Goal: Task Accomplishment & Management: Manage account settings

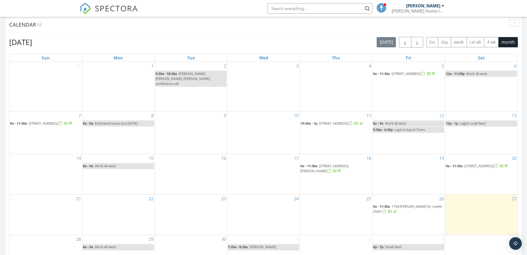
scroll to position [250, 0]
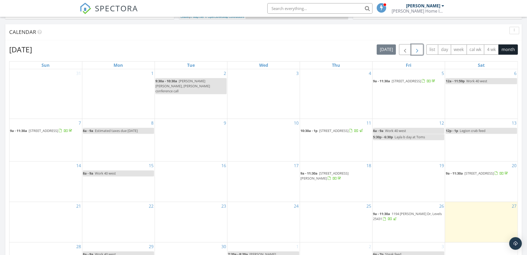
click at [418, 49] on span "button" at bounding box center [417, 49] width 6 height 6
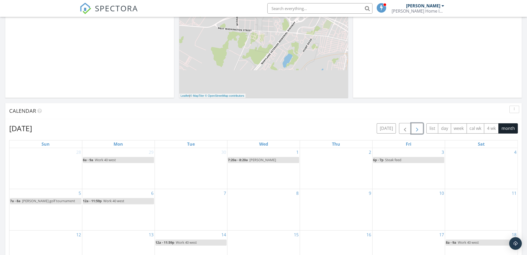
scroll to position [145, 0]
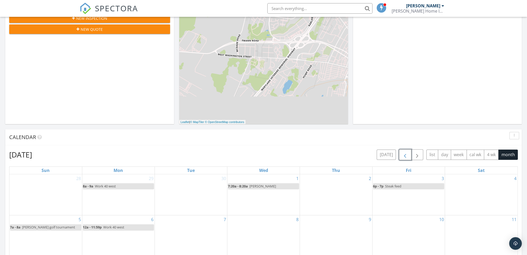
click at [407, 156] on span "button" at bounding box center [405, 155] width 6 height 6
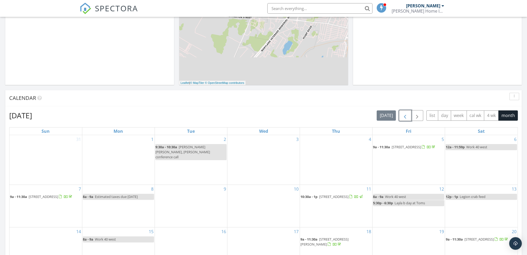
scroll to position [236, 0]
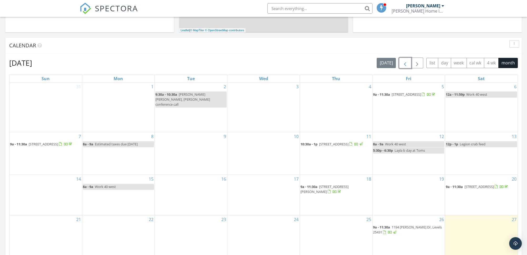
click at [402, 225] on span "1194 Feller Dr, Levels 25431" at bounding box center [407, 230] width 69 height 10
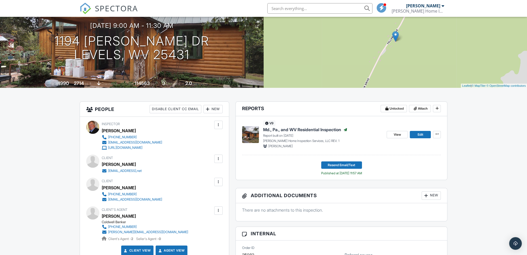
click at [218, 158] on div at bounding box center [218, 158] width 5 height 5
click at [169, 174] on li "Edit" at bounding box center [190, 174] width 59 height 13
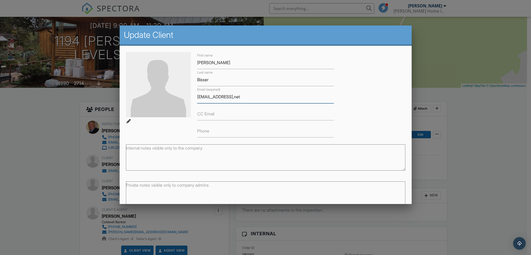
click at [232, 97] on input "cjbisser@comcast,net" at bounding box center [265, 96] width 137 height 13
click at [233, 97] on input "cjbisser@comcast,net" at bounding box center [265, 96] width 137 height 13
type input "[EMAIL_ADDRESS][DOMAIN_NAME]"
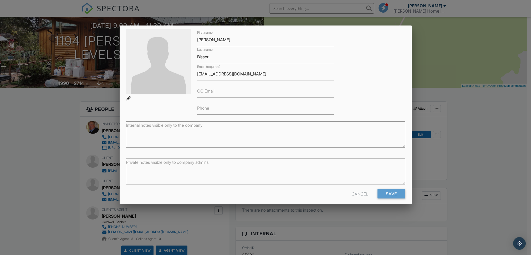
scroll to position [27, 0]
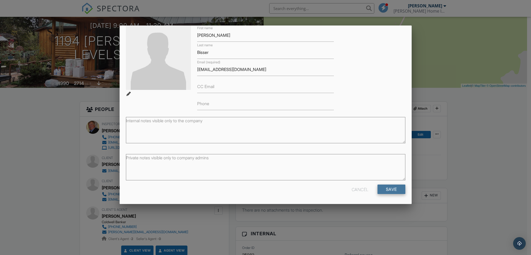
click at [389, 189] on input "Save" at bounding box center [391, 188] width 28 height 9
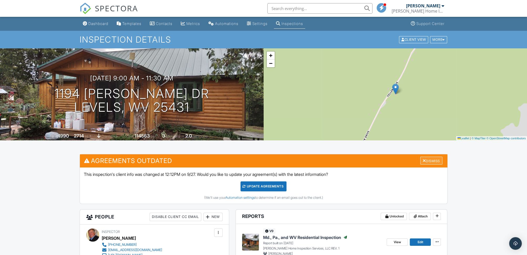
click at [430, 161] on div "Dismiss" at bounding box center [431, 161] width 22 height 8
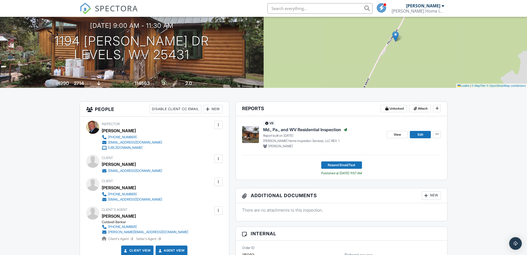
scroll to position [79, 0]
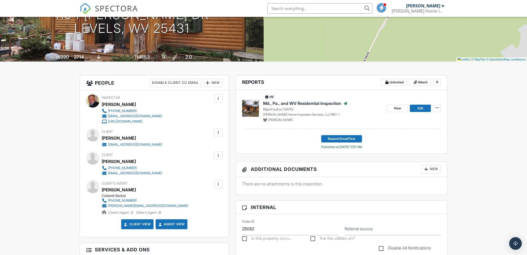
click at [219, 132] on div at bounding box center [218, 132] width 5 height 5
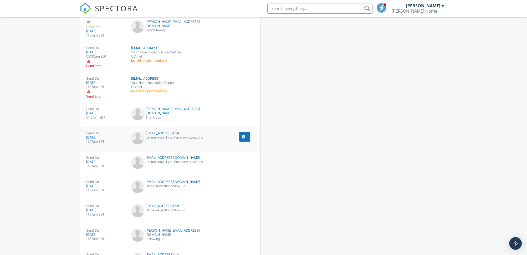
scroll to position [736, 0]
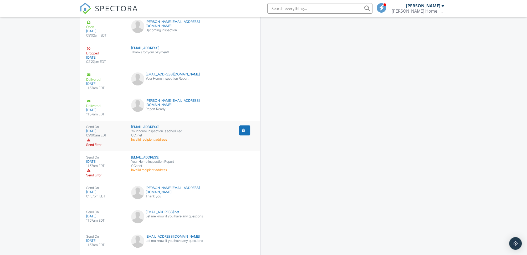
click at [147, 125] on div "cjbisser@comcast" at bounding box center [169, 127] width 77 height 4
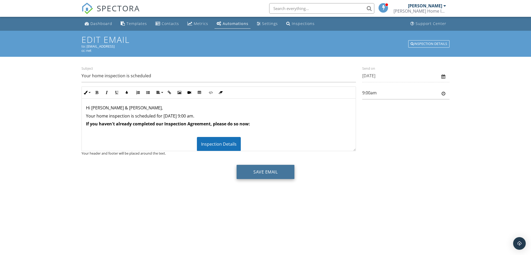
click at [268, 172] on button "Save Email" at bounding box center [265, 172] width 58 height 14
click at [266, 172] on button "Save Email" at bounding box center [265, 172] width 58 height 14
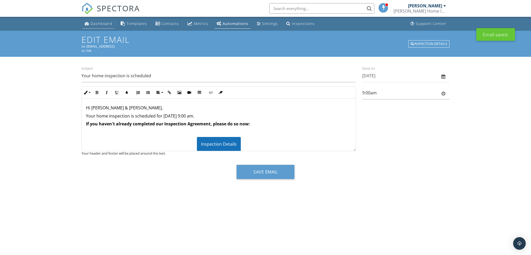
click at [101, 24] on div "Dashboard" at bounding box center [101, 23] width 22 height 5
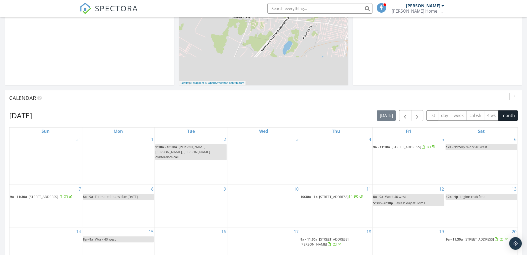
scroll to position [263, 0]
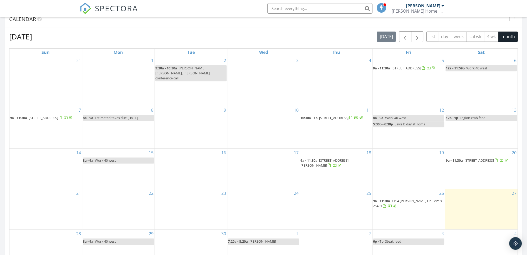
click at [408, 198] on span "1194 [PERSON_NAME] Dr, Levels 25431" at bounding box center [407, 203] width 69 height 10
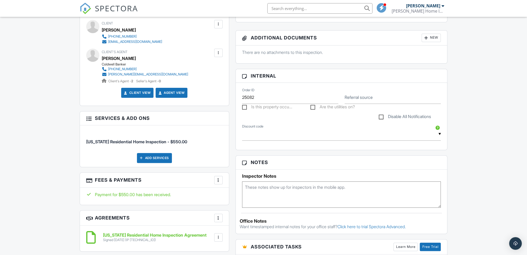
scroll to position [236, 0]
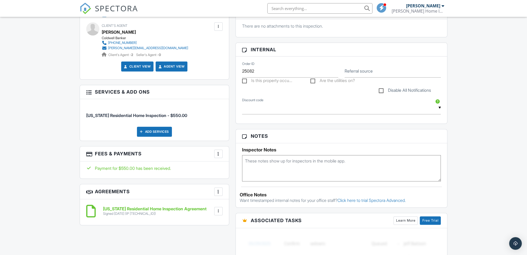
drag, startPoint x: 403, startPoint y: 98, endPoint x: 395, endPoint y: 105, distance: 10.8
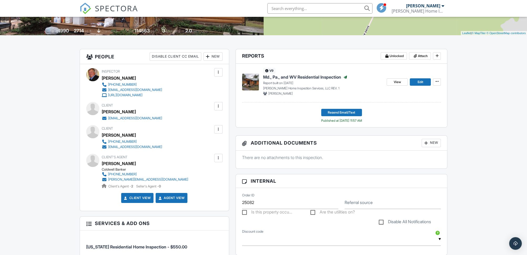
scroll to position [26, 0]
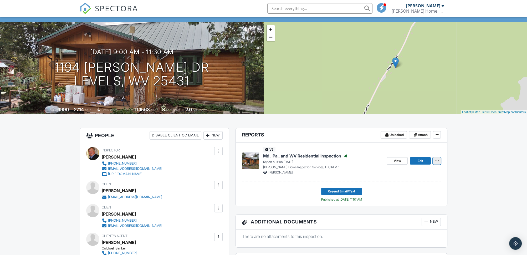
click at [437, 159] on icon at bounding box center [436, 160] width 3 height 4
click at [426, 148] on div "View Edit" at bounding box center [413, 161] width 54 height 28
click at [420, 160] on span "Edit" at bounding box center [420, 160] width 6 height 5
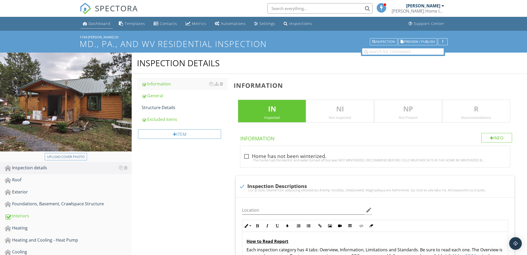
click at [101, 23] on div "Dashboard" at bounding box center [100, 23] width 22 height 5
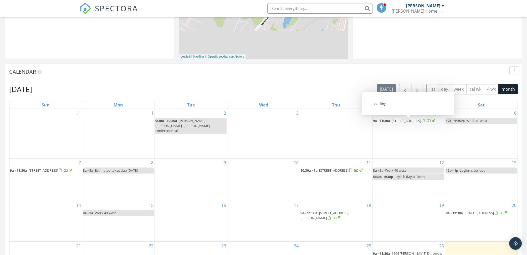
scroll to position [289, 0]
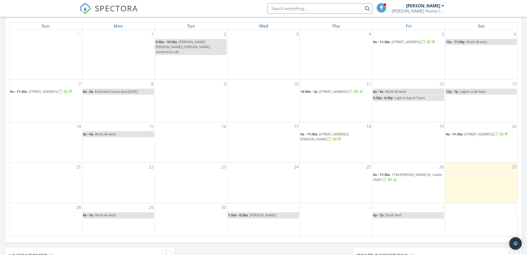
click at [405, 172] on span "1194 Feller Dr, Levels 25431" at bounding box center [407, 177] width 69 height 10
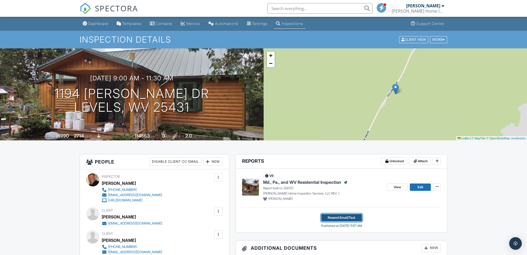
click at [342, 217] on span "Resend Email/Text" at bounding box center [341, 217] width 27 height 5
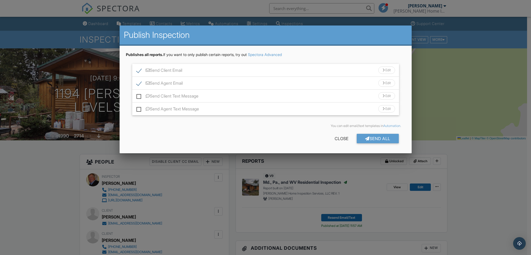
click at [138, 84] on label "Send Agent Email" at bounding box center [159, 84] width 46 height 7
checkbox input "false"
click at [387, 70] on div "Edit" at bounding box center [386, 69] width 17 height 7
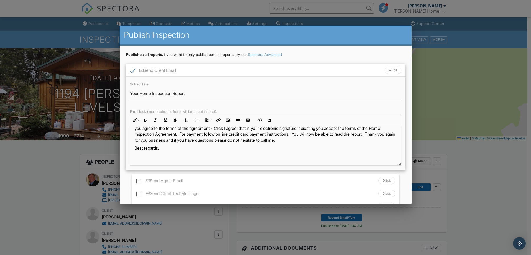
scroll to position [115, 0]
click at [325, 54] on div "Publishes all reports. If you want to only publish certain reports, try out Spe…" at bounding box center [265, 54] width 279 height 5
click at [403, 171] on div "Publishes all reports. If you want to only publish certain reports, try out Spe…" at bounding box center [266, 148] width 292 height 205
click at [403, 182] on div "Publishes all reports. If you want to only publish certain reports, try out Spe…" at bounding box center [266, 148] width 292 height 205
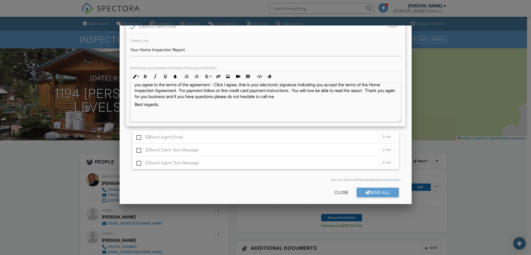
scroll to position [46, 0]
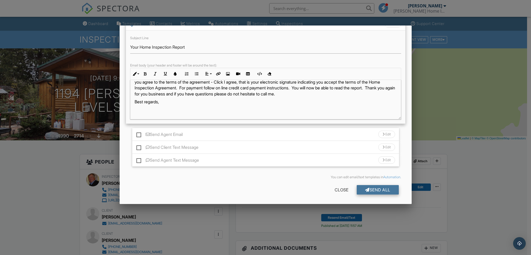
click at [371, 188] on div "Send All" at bounding box center [377, 189] width 42 height 9
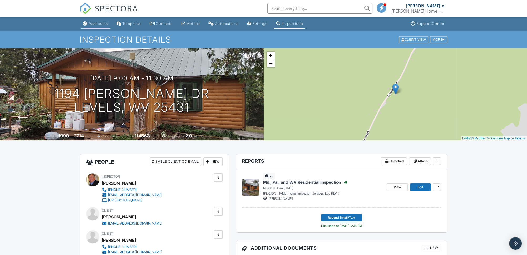
click at [103, 22] on div "Dashboard" at bounding box center [98, 23] width 20 height 4
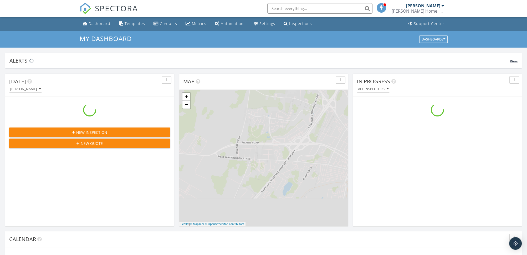
scroll to position [486, 535]
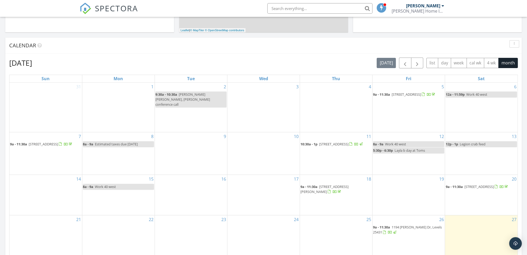
scroll to position [315, 0]
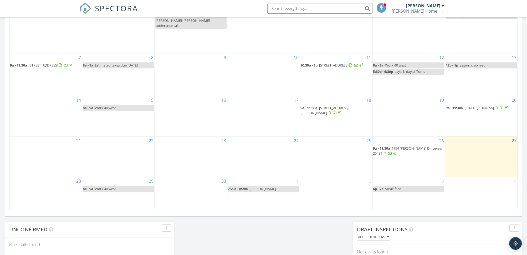
click at [435, 6] on div "[PERSON_NAME]" at bounding box center [423, 5] width 34 height 5
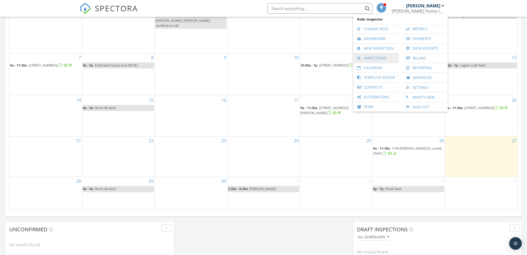
click at [380, 56] on link "Inspections" at bounding box center [376, 57] width 40 height 9
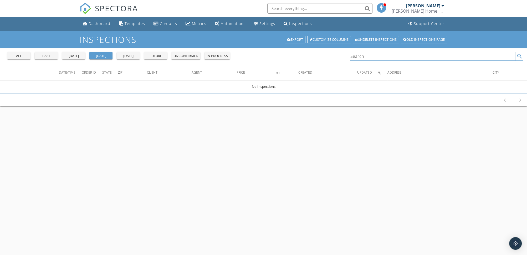
click at [366, 56] on input "Search" at bounding box center [432, 56] width 165 height 9
click at [21, 55] on div "all" at bounding box center [18, 55] width 19 height 5
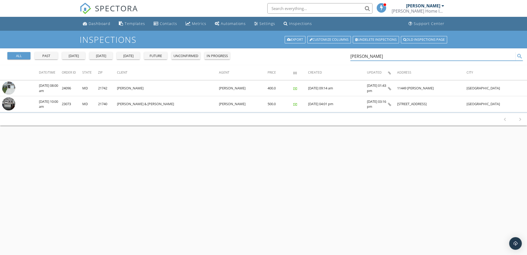
drag, startPoint x: 354, startPoint y: 55, endPoint x: 351, endPoint y: 56, distance: 3.0
click at [351, 56] on input "[PERSON_NAME]" at bounding box center [432, 56] width 165 height 9
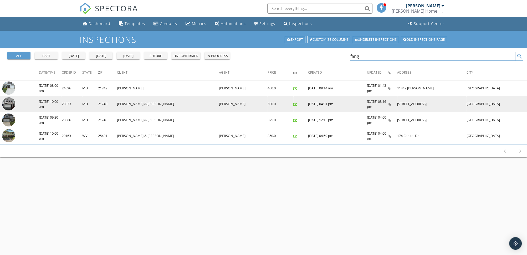
type input "fang"
click at [391, 104] on icon at bounding box center [389, 104] width 3 height 3
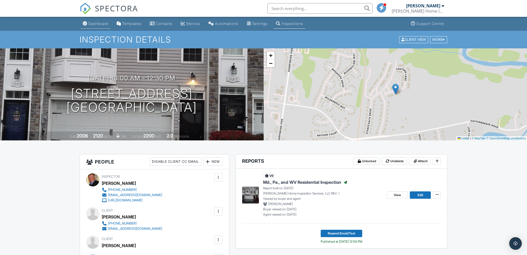
click at [95, 23] on div "Dashboard" at bounding box center [98, 23] width 20 height 4
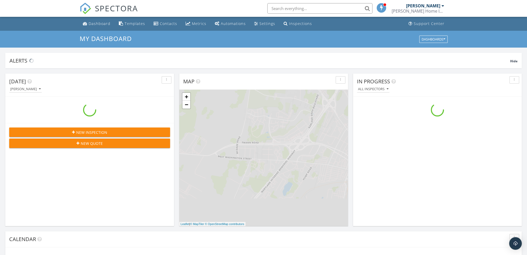
scroll to position [486, 535]
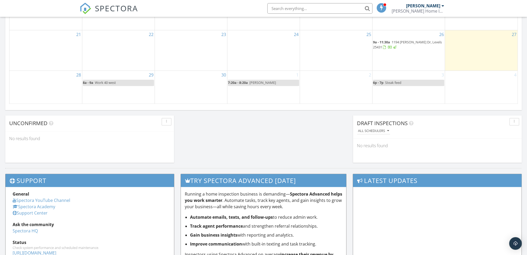
scroll to position [343, 0]
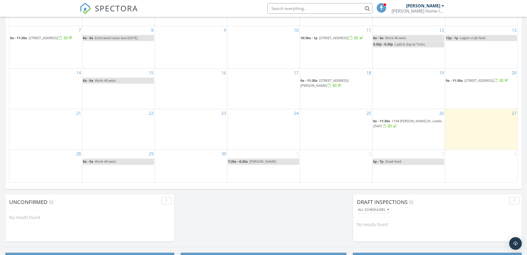
click at [400, 118] on span "1194 [PERSON_NAME] Dr, Levels 25431" at bounding box center [407, 123] width 69 height 10
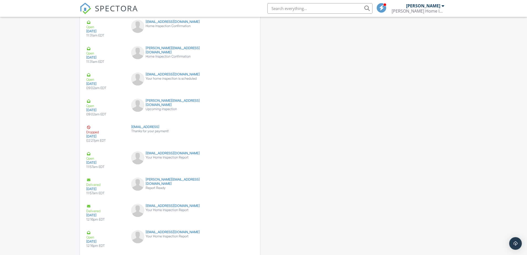
scroll to position [552, 0]
